Goal: Check status: Check status

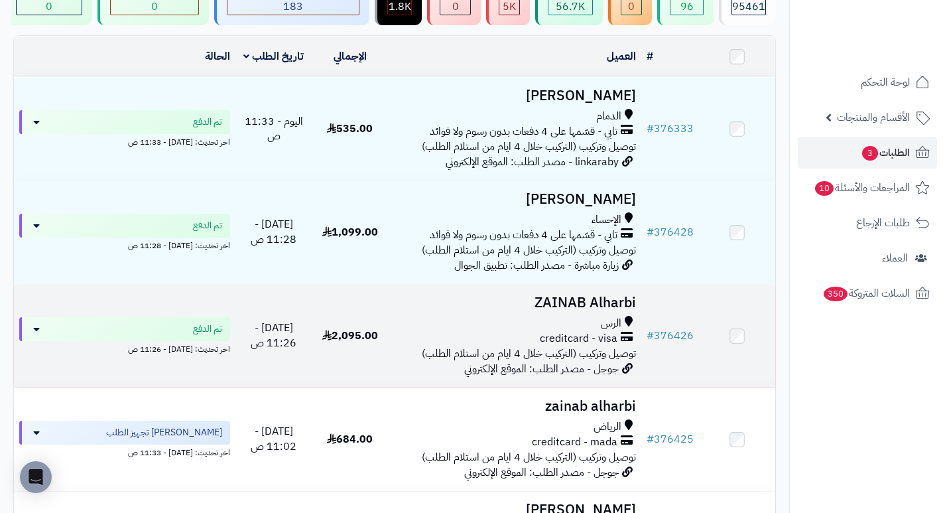
scroll to position [133, 0]
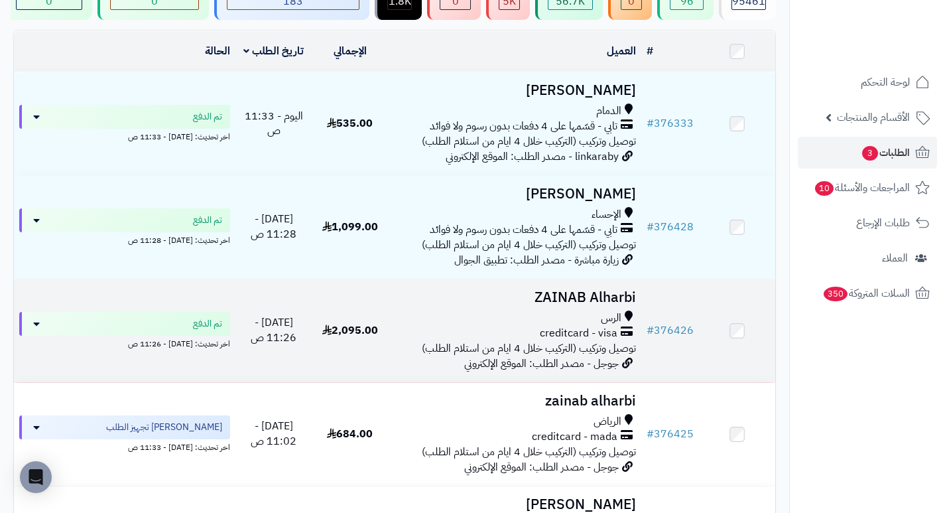
click at [609, 305] on h3 "ZAINAB Alharbi" at bounding box center [514, 297] width 243 height 15
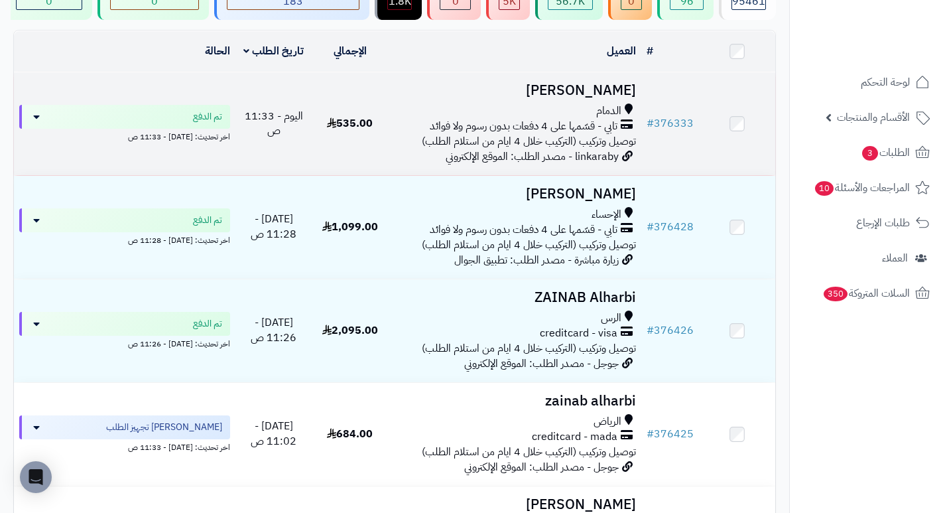
scroll to position [199, 0]
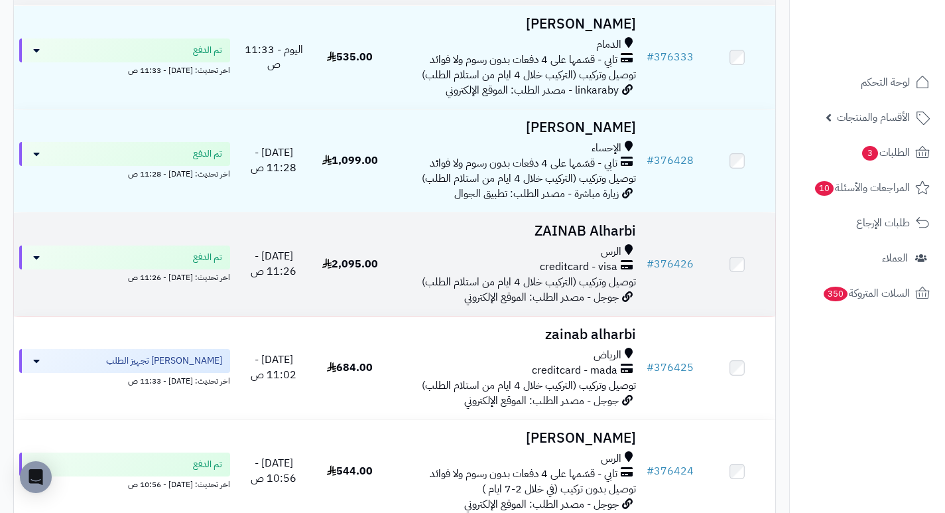
click at [622, 239] on h3 "ZAINAB Alharbi" at bounding box center [514, 230] width 243 height 15
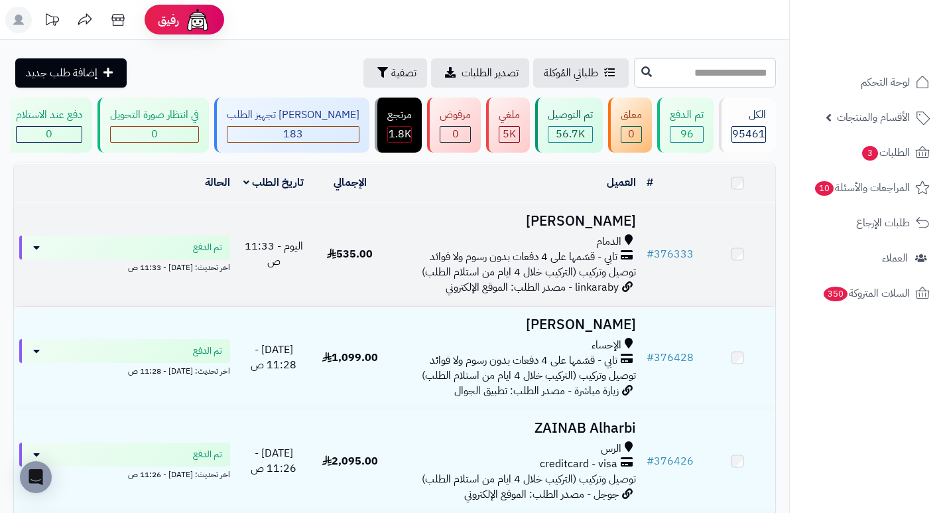
scroll to position [213, 0]
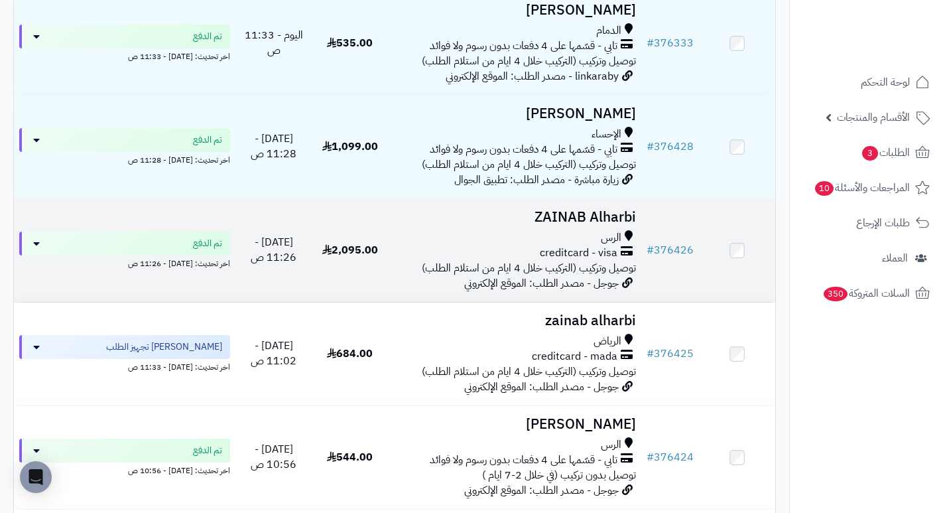
click at [538, 225] on h3 "ZAINAB Alharbi" at bounding box center [514, 217] width 243 height 15
